Goal: Contribute content: Add original content to the website for others to see

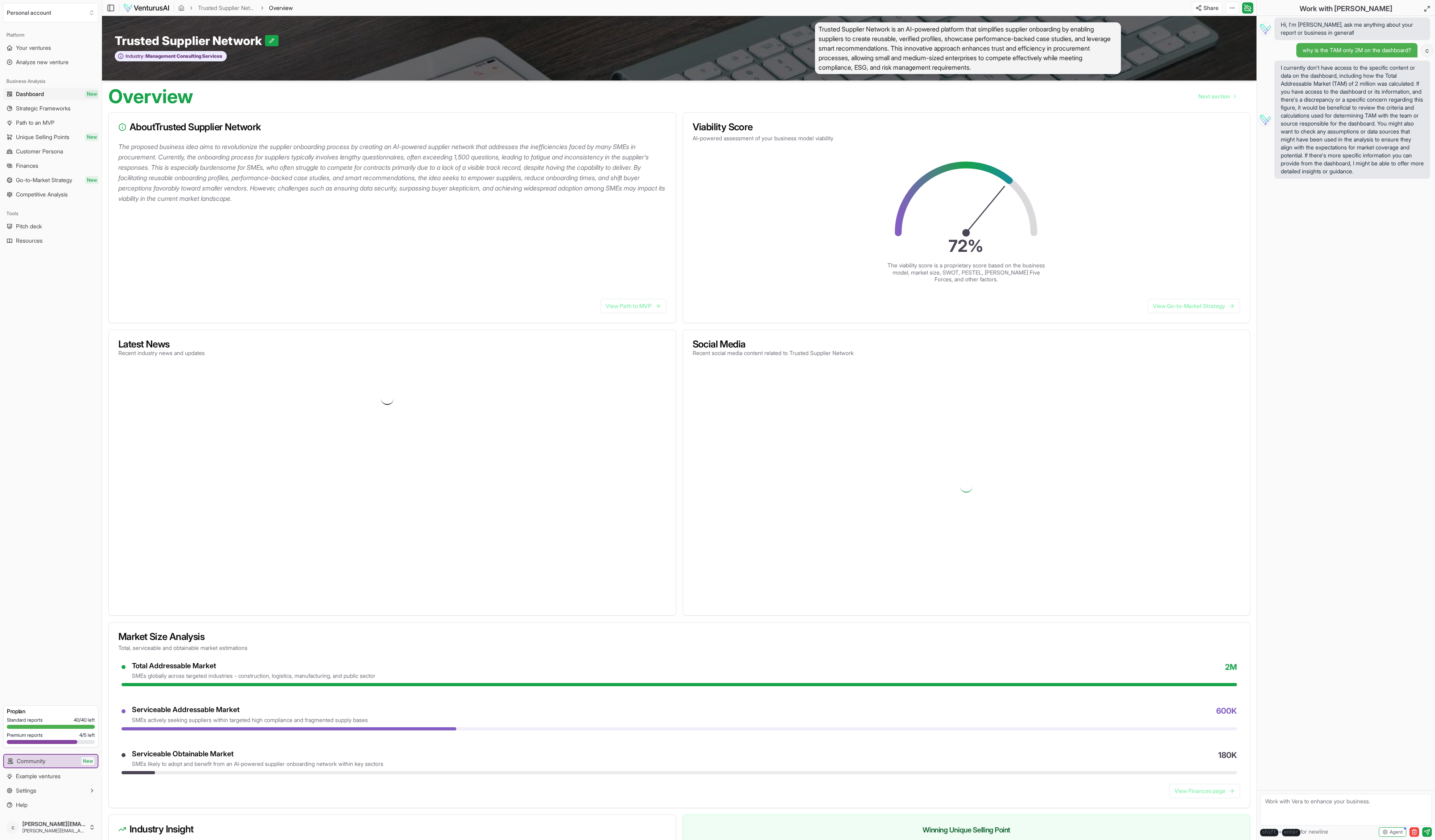
click at [910, 51] on span "Trusted Supplier Network is an AI-powered platform that simplifies supplier onb…" at bounding box center [968, 48] width 306 height 52
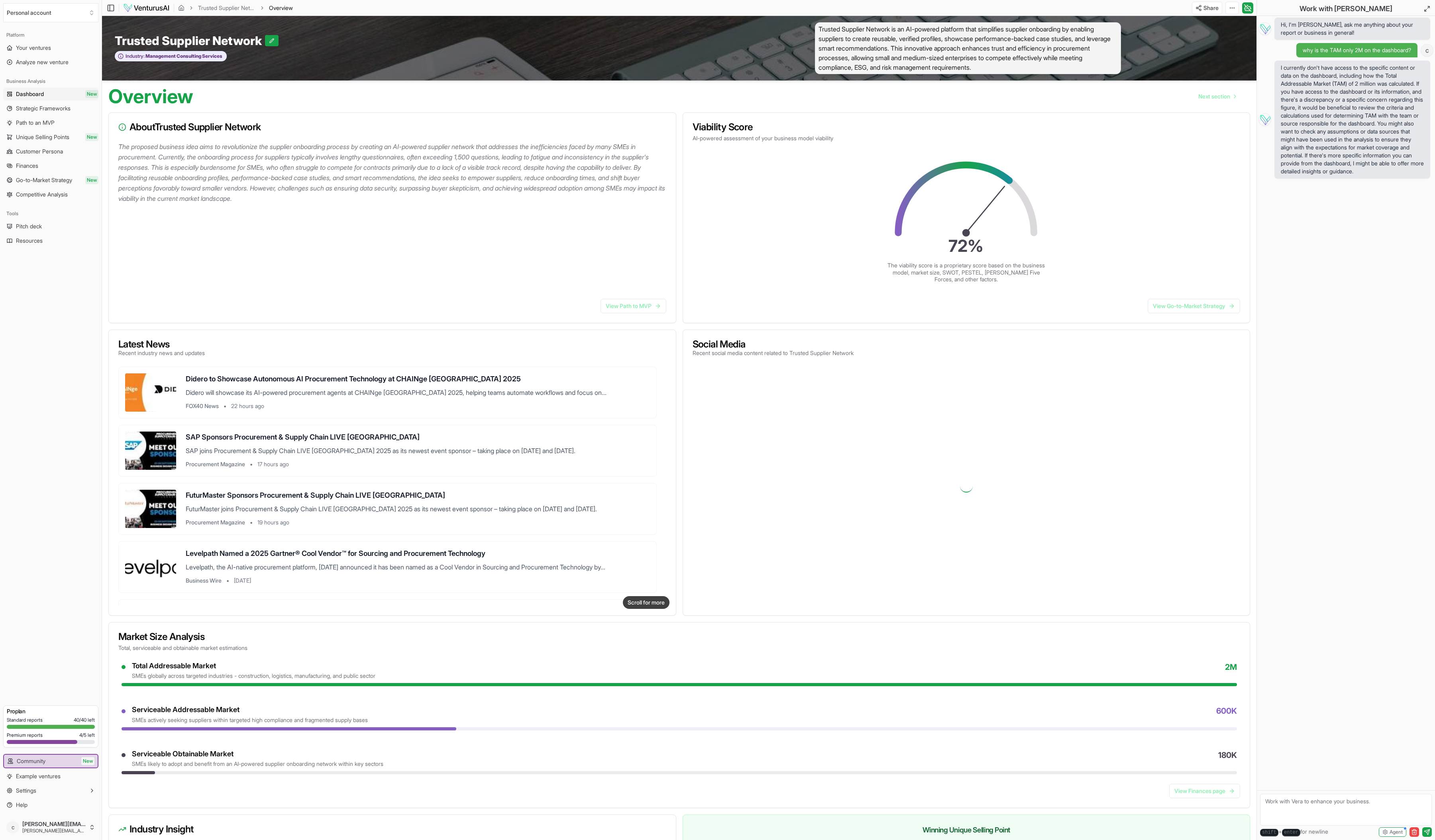
click at [1011, 69] on span "Trusted Supplier Network is an AI-powered platform that simplifies supplier onb…" at bounding box center [968, 48] width 306 height 52
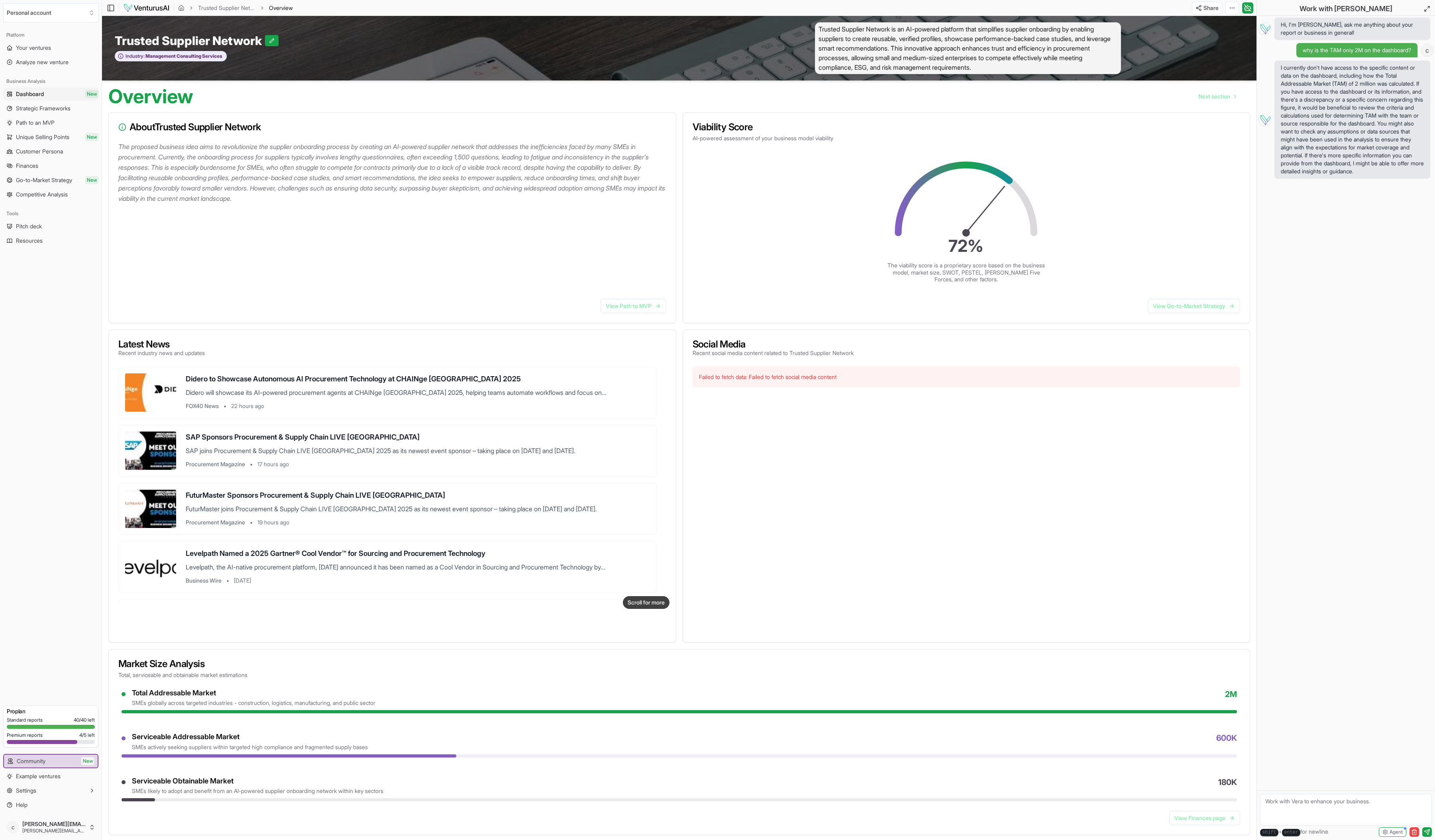
click at [1001, 56] on span "Trusted Supplier Network is an AI-powered platform that simplifies supplier onb…" at bounding box center [968, 48] width 306 height 52
click at [1229, 8] on html "We value your privacy We use cookies to enhance your browsing experience, serve…" at bounding box center [718, 420] width 1435 height 840
click at [1228, 7] on html "We value your privacy We use cookies to enhance your browsing experience, serve…" at bounding box center [718, 420] width 1435 height 840
click at [1294, 808] on html "We value your privacy We use cookies to enhance your browsing experience, serve…" at bounding box center [718, 420] width 1435 height 840
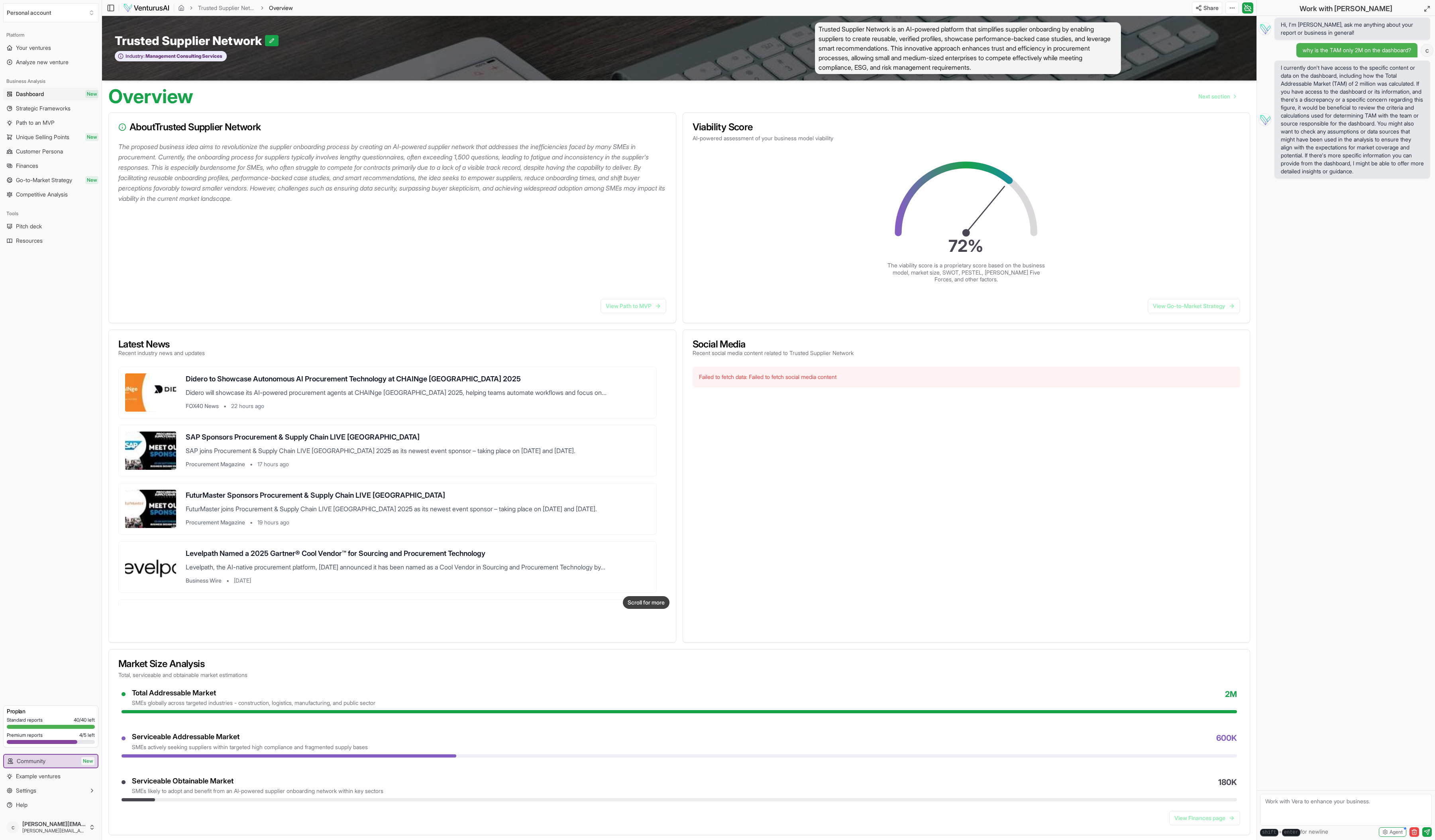
click at [1281, 808] on textarea at bounding box center [1346, 809] width 172 height 32
type textarea "can I edit that description to regenerate the idea?"
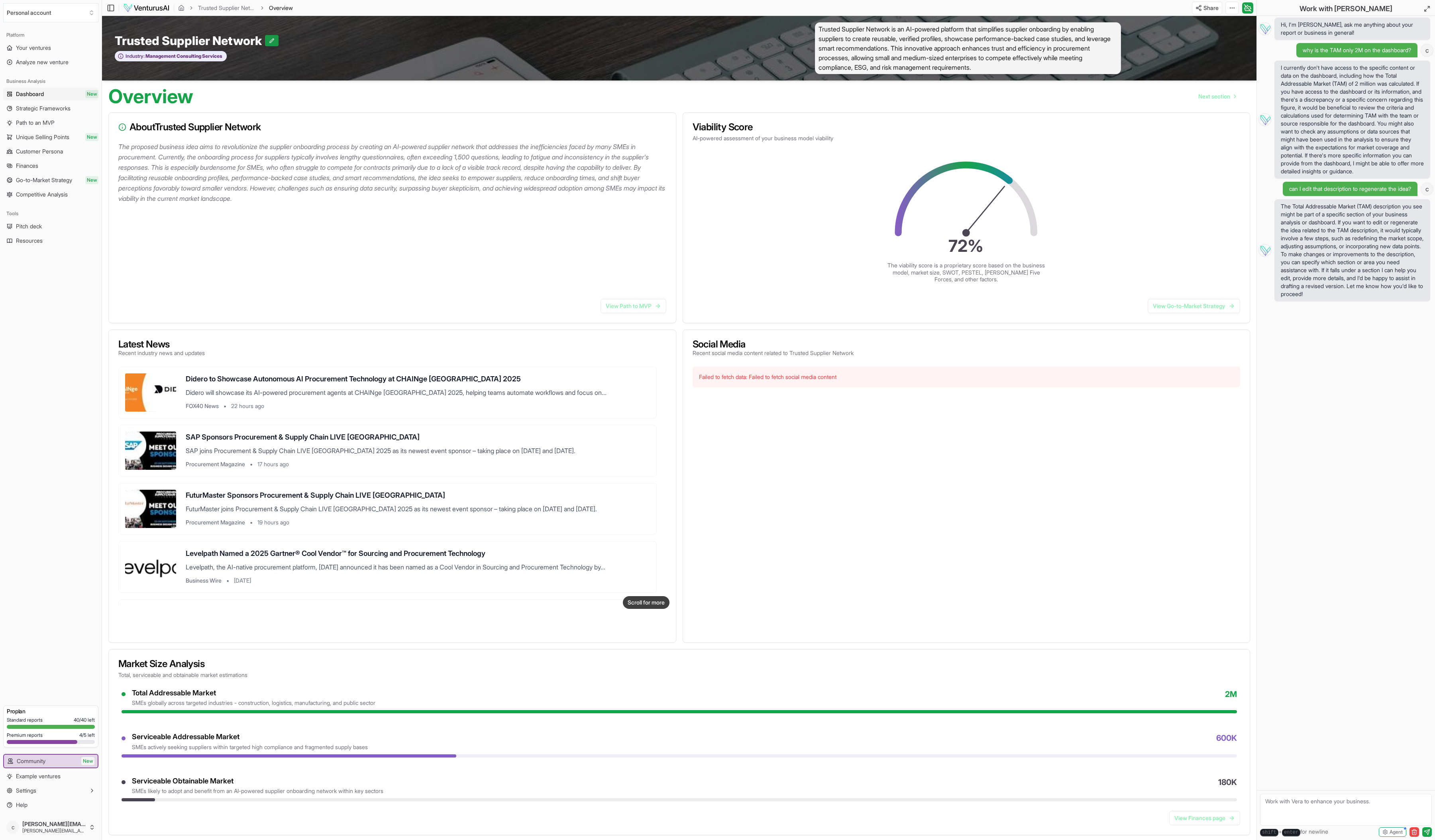
click at [275, 42] on button at bounding box center [272, 41] width 13 height 11
click at [868, 43] on span "Trusted Supplier Network is an AI-powered platform that simplifies supplier onb…" at bounding box center [968, 48] width 306 height 52
click at [289, 43] on icon at bounding box center [290, 41] width 6 height 6
click at [1227, 5] on html "We value your privacy We use cookies to enhance your browsing experience, serve…" at bounding box center [718, 420] width 1435 height 840
click at [1223, 25] on div "Regenerate" at bounding box center [1202, 24] width 65 height 13
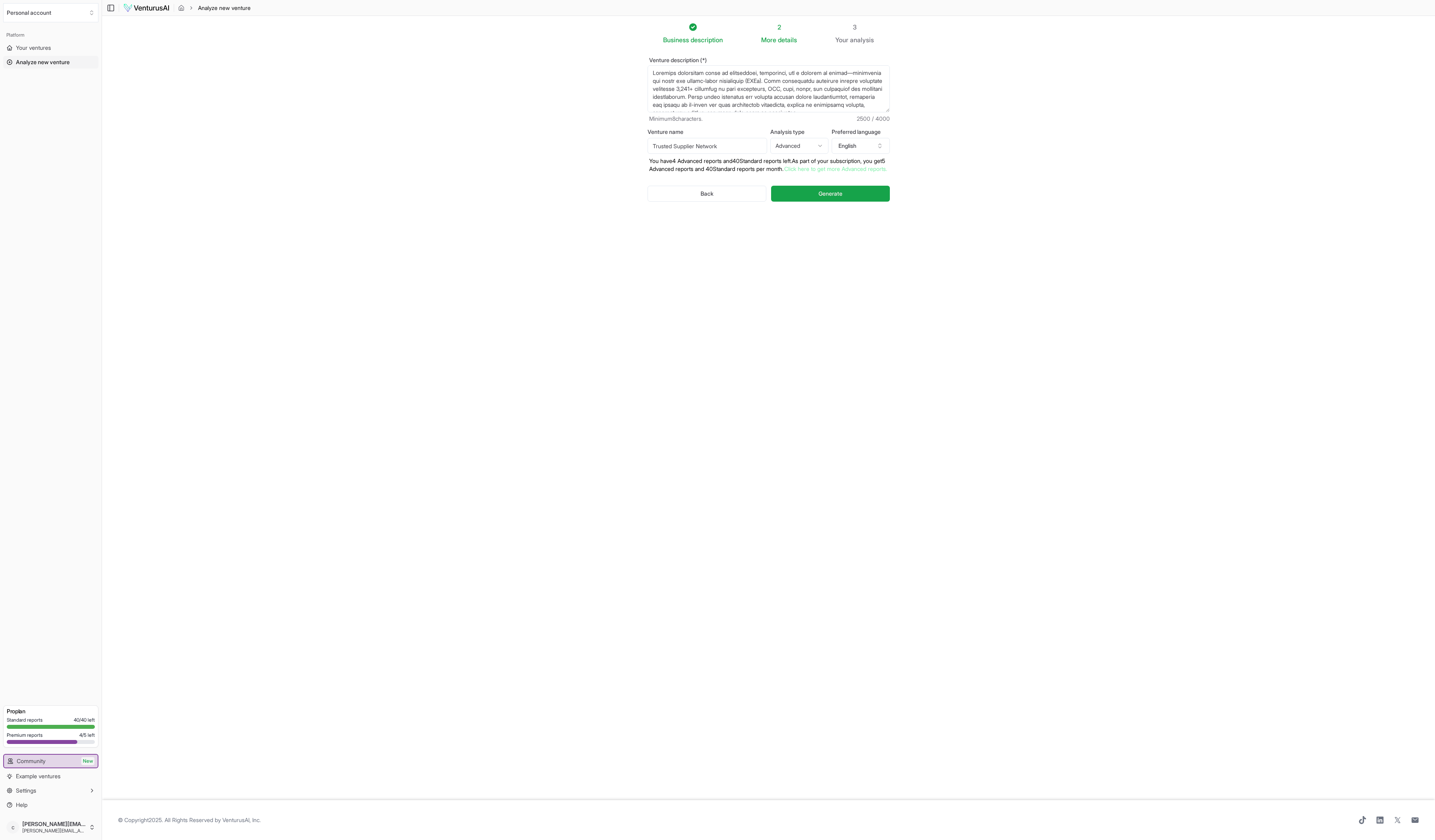
click at [684, 93] on textarea "Venture description (*)" at bounding box center [768, 89] width 242 height 47
paste textarea "loremip d sitamet, consec adipisc. Elits doeiusmodtemp incid utl etd magnaaliq …"
type textarea "Loremips dolorsitam consect a elitsed, doeius tempori. Utlab etdoloremagna aliq…"
click at [852, 202] on button "Generate" at bounding box center [830, 193] width 118 height 16
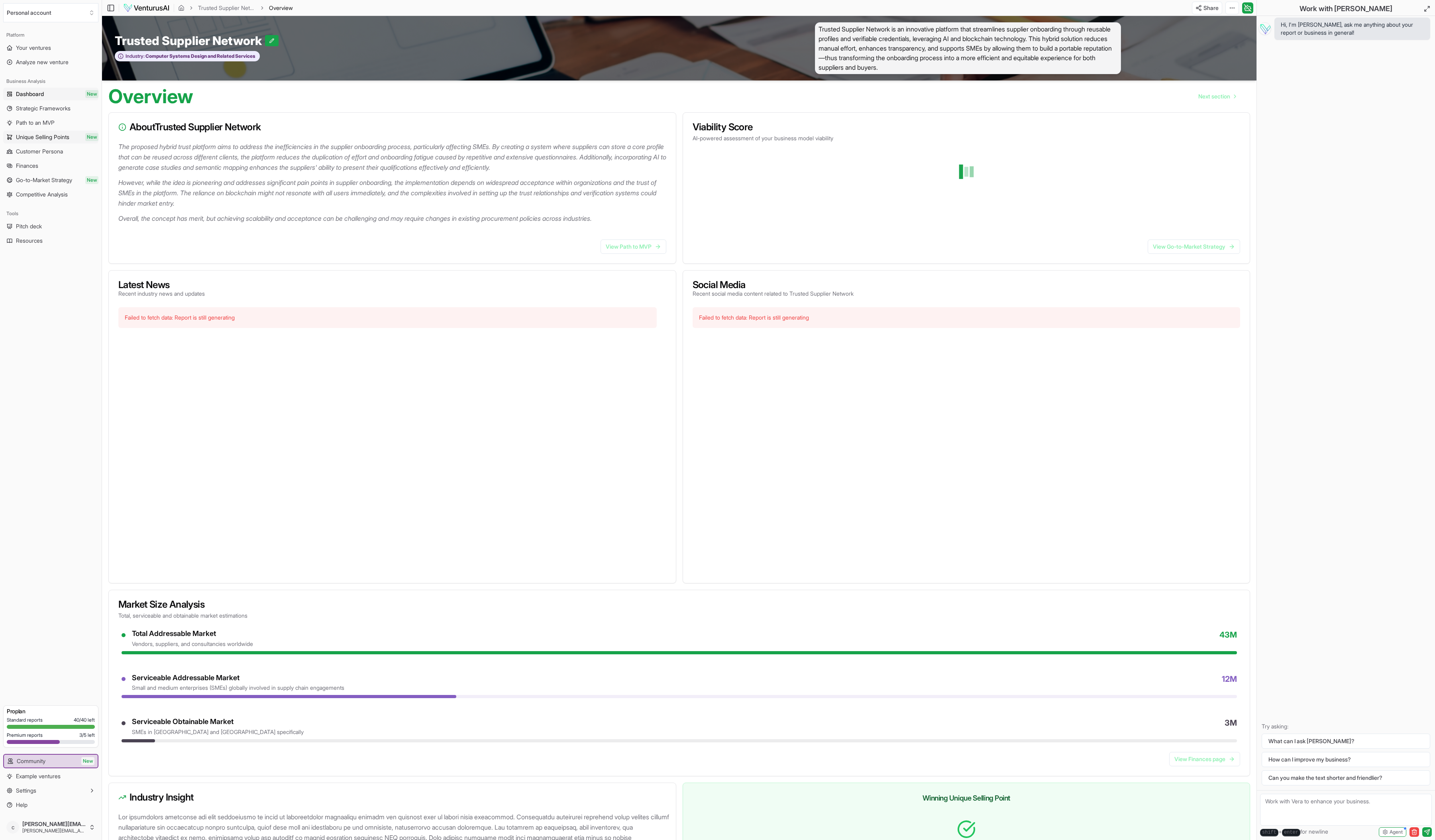
click at [46, 139] on span "Unique Selling Points" at bounding box center [43, 137] width 53 height 8
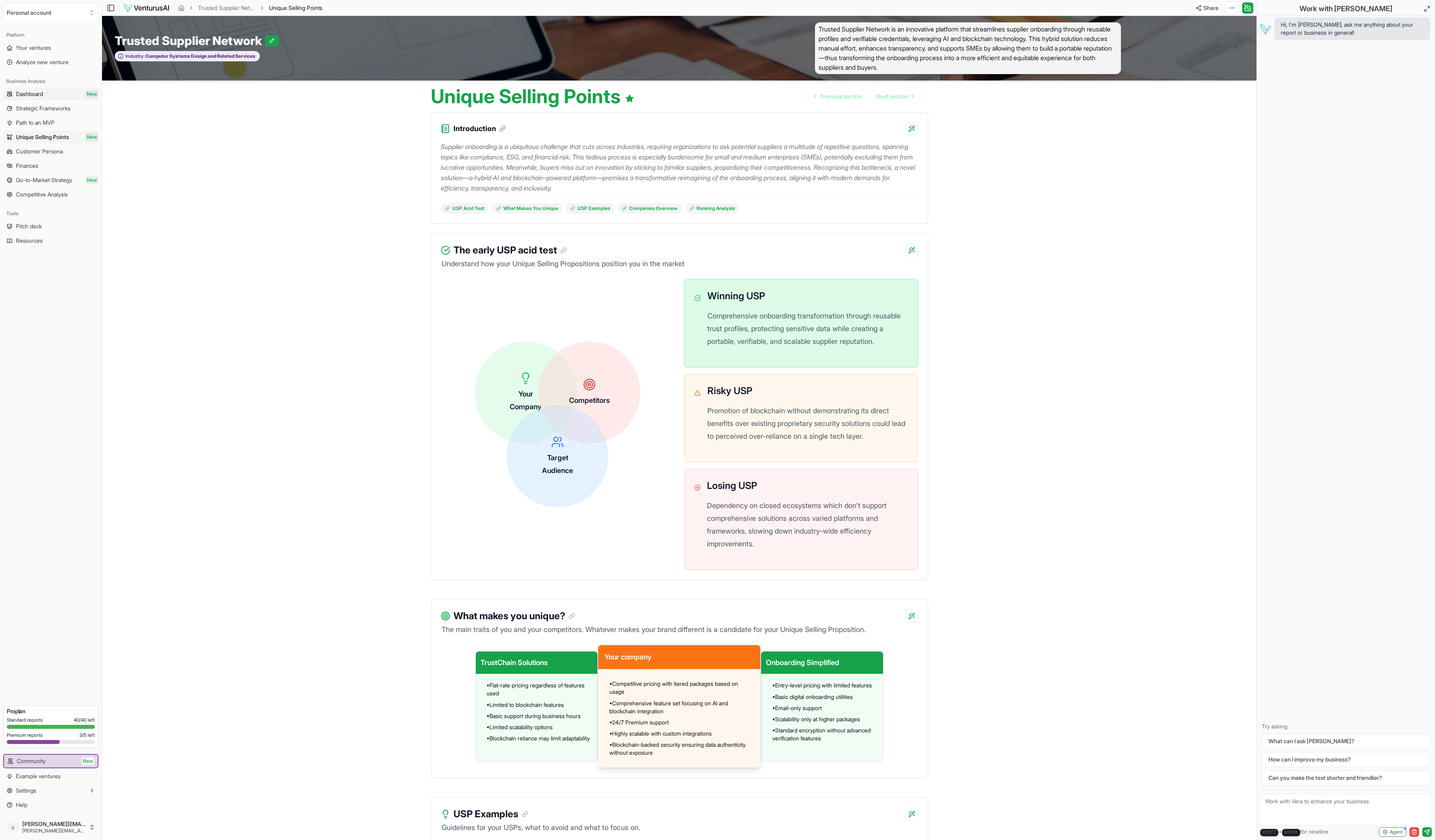
click at [48, 96] on link "Dashboard New" at bounding box center [51, 94] width 95 height 13
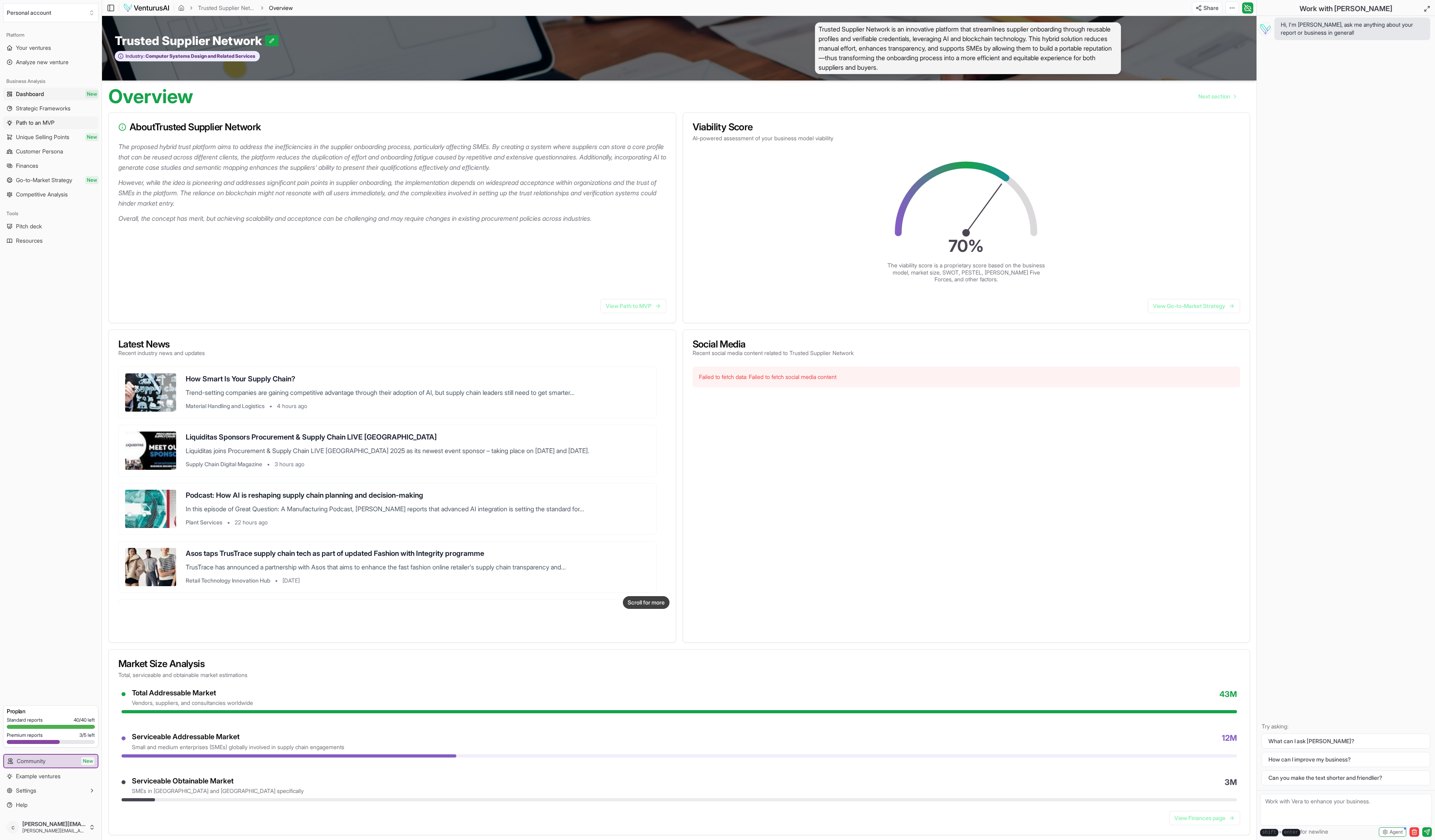
click at [64, 121] on link "Path to an MVP" at bounding box center [51, 123] width 95 height 13
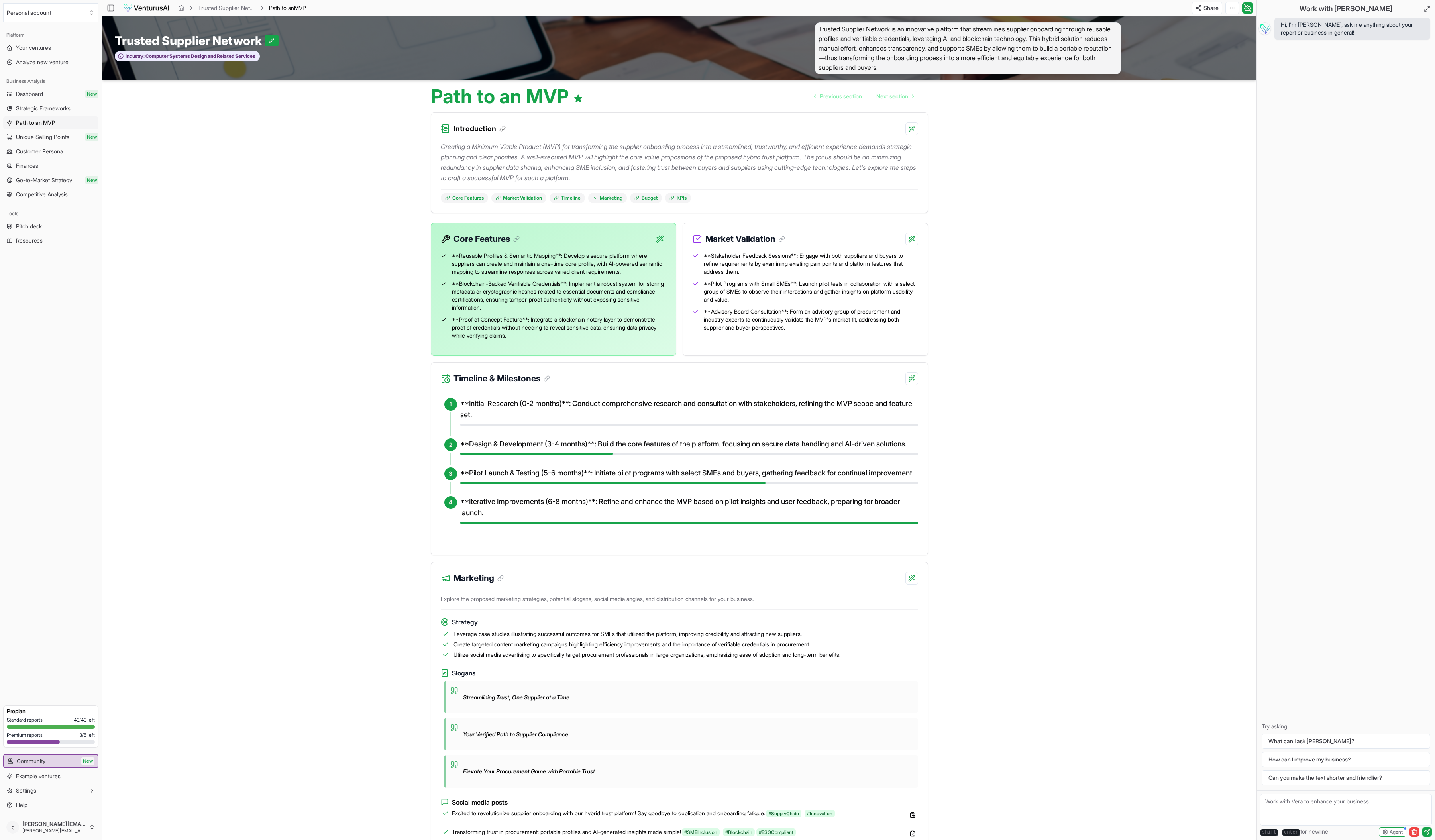
click at [847, 282] on span "**Pilot Programs with Small SMEs**: Launch pilot tests in collaboration with a …" at bounding box center [811, 291] width 214 height 24
